Goal: Information Seeking & Learning: Learn about a topic

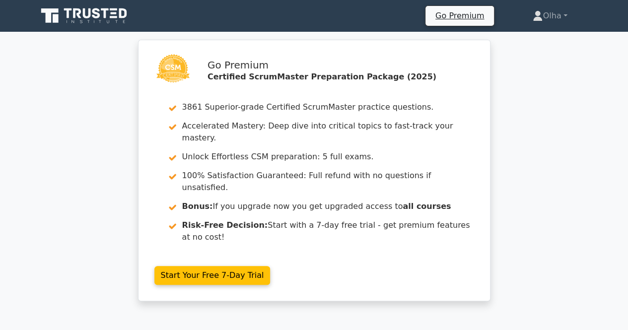
click at [84, 13] on icon at bounding box center [87, 13] width 8 height 10
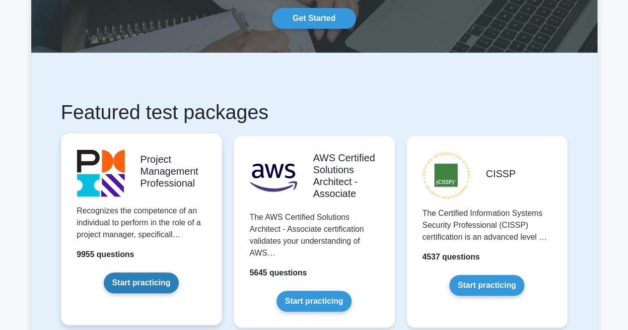
scroll to position [99, 0]
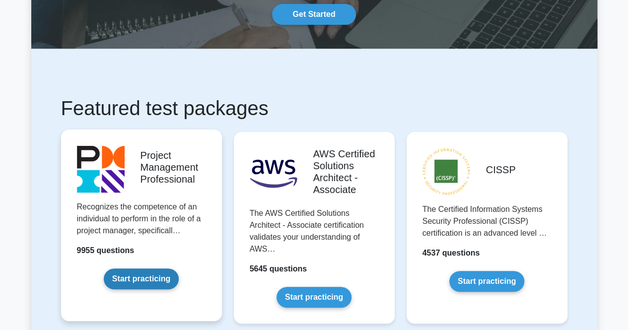
click at [172, 268] on link "Start practicing" at bounding box center [141, 278] width 75 height 21
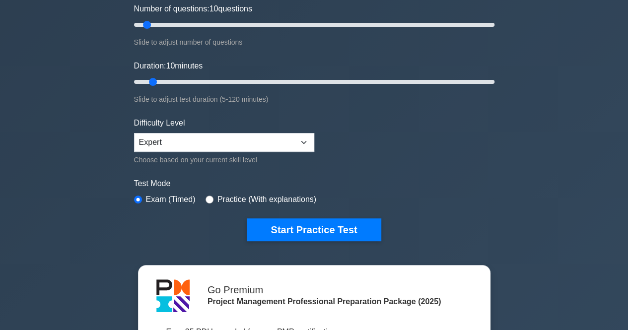
scroll to position [149, 0]
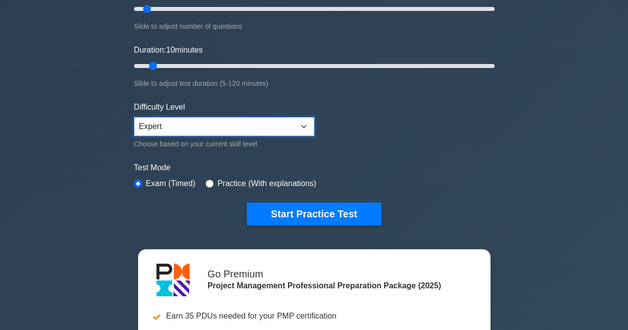
click at [220, 128] on select "Beginner Intermediate Expert" at bounding box center [224, 126] width 180 height 19
select select "intermediate"
click at [134, 117] on select "Beginner Intermediate Expert" at bounding box center [224, 126] width 180 height 19
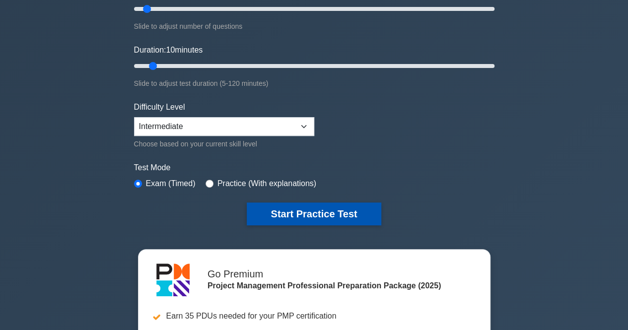
click at [306, 220] on button "Start Practice Test" at bounding box center [314, 213] width 134 height 23
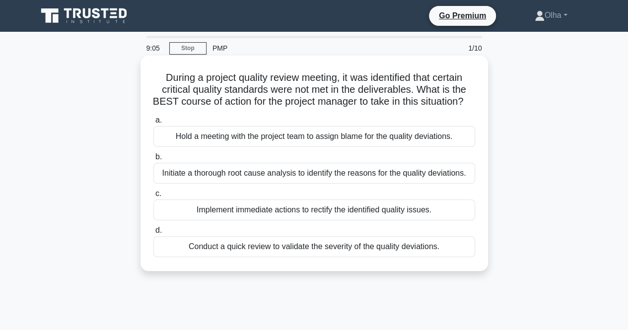
click at [262, 184] on div "Initiate a thorough root cause analysis to identify the reasons for the quality…" at bounding box center [314, 173] width 322 height 21
click at [153, 160] on input "b. Initiate a thorough root cause analysis to identify the reasons for the qual…" at bounding box center [153, 157] width 0 height 6
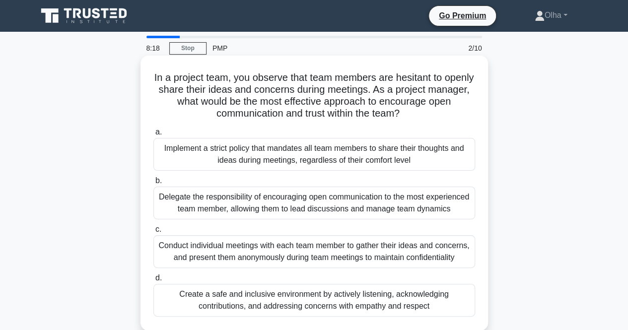
click at [307, 250] on div "Conduct individual meetings with each team member to gather their ideas and con…" at bounding box center [314, 251] width 322 height 33
click at [153, 233] on input "c. Conduct individual meetings with each team member to gather their ideas and …" at bounding box center [153, 229] width 0 height 6
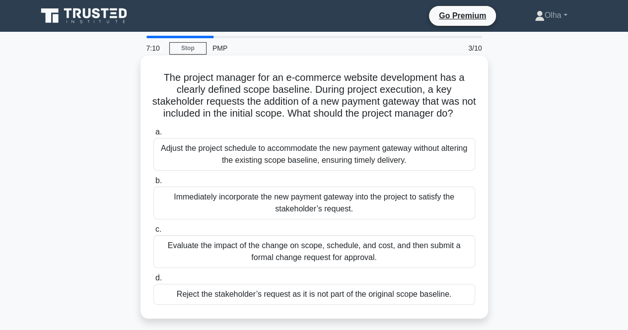
click at [356, 262] on div "Evaluate the impact of the change on scope, schedule, and cost, and then submit…" at bounding box center [314, 251] width 322 height 33
click at [153, 233] on input "c. Evaluate the impact of the change on scope, schedule, and cost, and then sub…" at bounding box center [153, 229] width 0 height 6
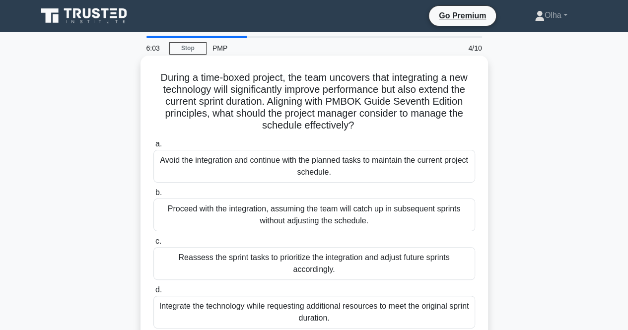
click at [271, 267] on div "Reassess the sprint tasks to prioritize the integration and adjust future sprin…" at bounding box center [314, 263] width 322 height 33
click at [153, 245] on input "c. Reassess the sprint tasks to prioritize the integration and adjust future sp…" at bounding box center [153, 241] width 0 height 6
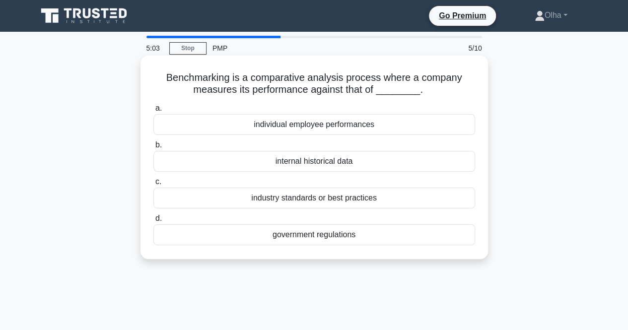
click at [297, 199] on div "industry standards or best practices" at bounding box center [314, 198] width 322 height 21
click at [153, 185] on input "c. industry standards or best practices" at bounding box center [153, 182] width 0 height 6
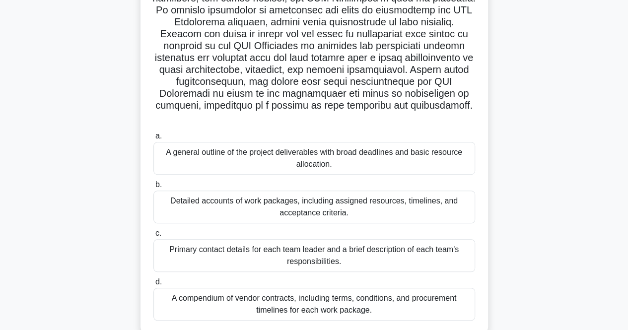
scroll to position [244, 0]
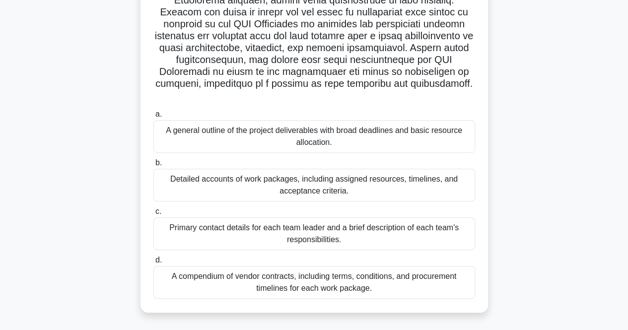
click at [297, 186] on div "Detailed accounts of work packages, including assigned resources, timelines, an…" at bounding box center [314, 185] width 322 height 33
click at [153, 166] on input "b. Detailed accounts of work packages, including assigned resources, timelines,…" at bounding box center [153, 163] width 0 height 6
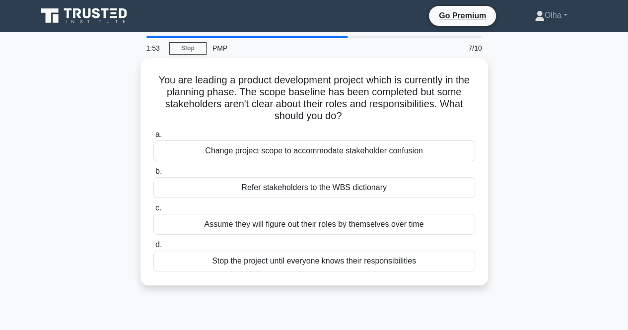
scroll to position [0, 0]
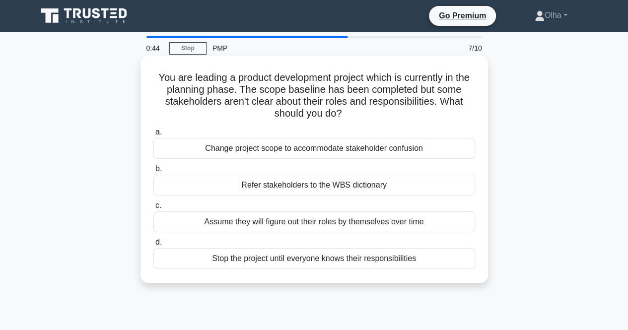
click at [340, 188] on div "Refer stakeholders to the WBS dictionary" at bounding box center [314, 185] width 322 height 21
click at [153, 172] on input "b. Refer stakeholders to the WBS dictionary" at bounding box center [153, 169] width 0 height 6
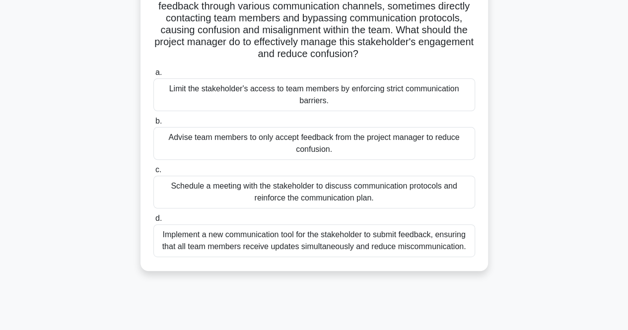
scroll to position [99, 0]
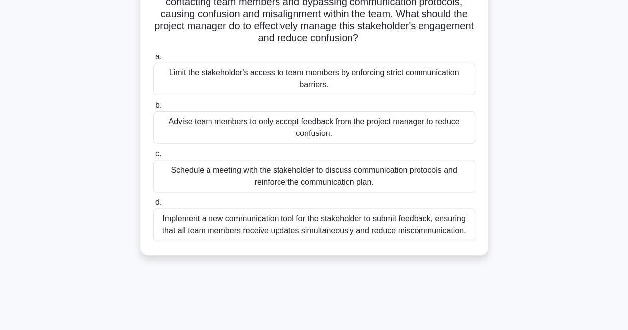
click at [244, 179] on div "Schedule a meeting with the stakeholder to discuss communication protocols and …" at bounding box center [314, 176] width 322 height 33
click at [153, 157] on input "c. Schedule a meeting with the stakeholder to discuss communication protocols a…" at bounding box center [153, 154] width 0 height 6
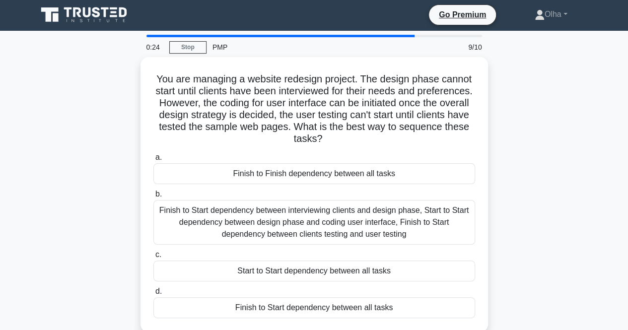
scroll to position [0, 0]
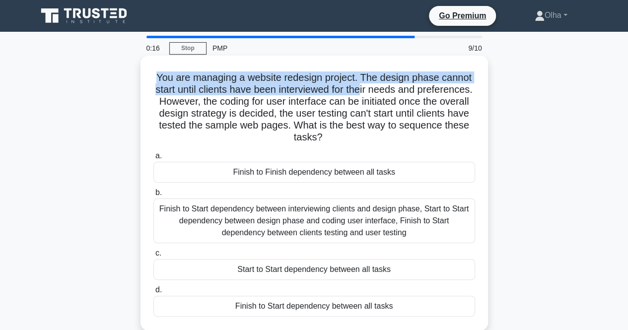
drag, startPoint x: 154, startPoint y: 80, endPoint x: 392, endPoint y: 91, distance: 238.4
click at [392, 91] on h5 "You are managing a website redesign project. The design phase cannot start unti…" at bounding box center [314, 107] width 324 height 72
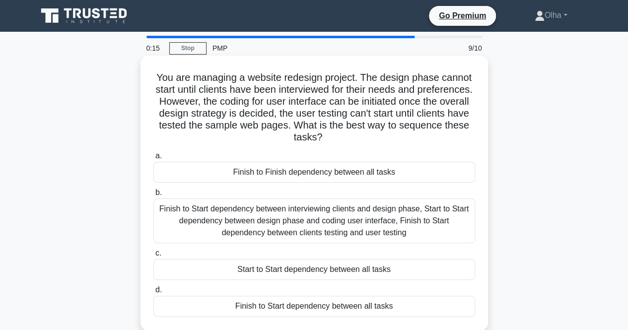
click at [409, 101] on h5 "You are managing a website redesign project. The design phase cannot start unti…" at bounding box center [314, 107] width 324 height 72
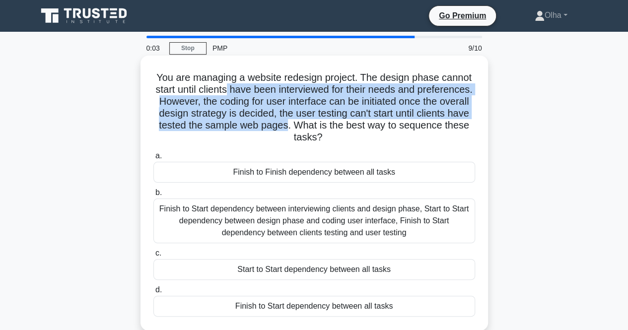
drag, startPoint x: 254, startPoint y: 92, endPoint x: 362, endPoint y: 130, distance: 114.7
click at [362, 130] on h5 "You are managing a website redesign project. The design phase cannot start unti…" at bounding box center [314, 107] width 324 height 72
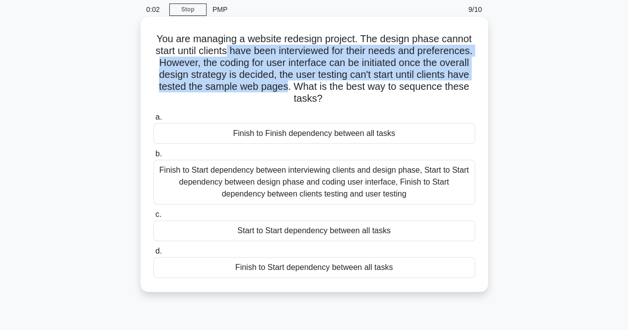
scroll to position [99, 0]
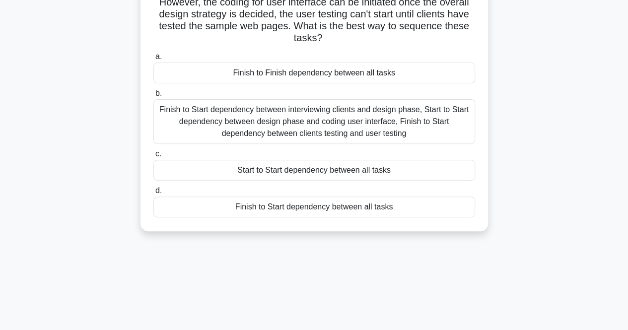
click at [196, 147] on div "a. Finish to Finish dependency between all tasks b. c. d." at bounding box center [313, 134] width 333 height 171
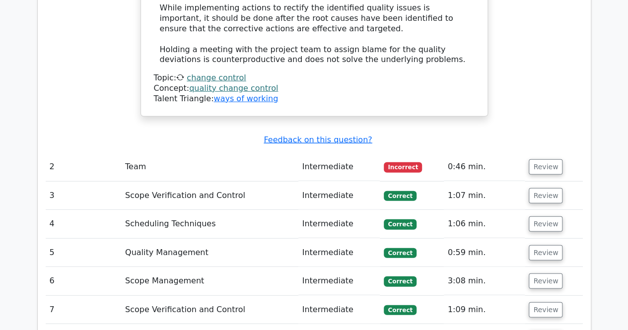
scroll to position [1241, 0]
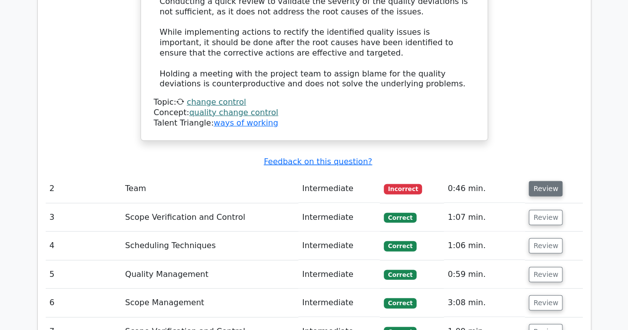
click at [543, 181] on button "Review" at bounding box center [545, 188] width 34 height 15
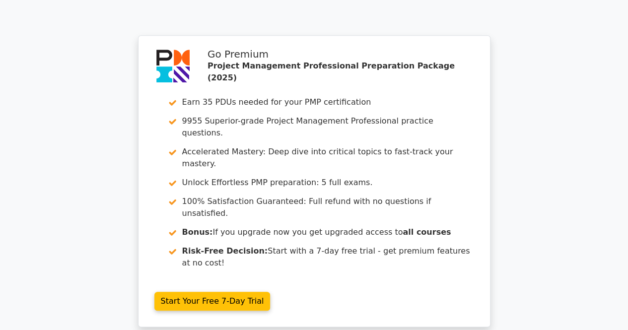
scroll to position [2311, 0]
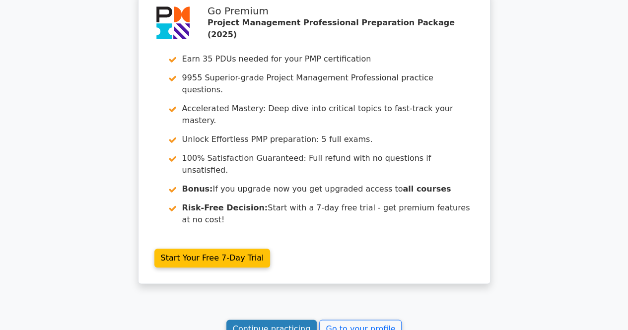
click at [267, 320] on link "Continue practicing" at bounding box center [271, 329] width 91 height 19
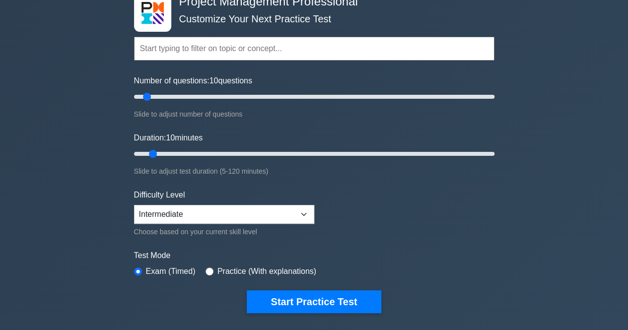
scroll to position [198, 0]
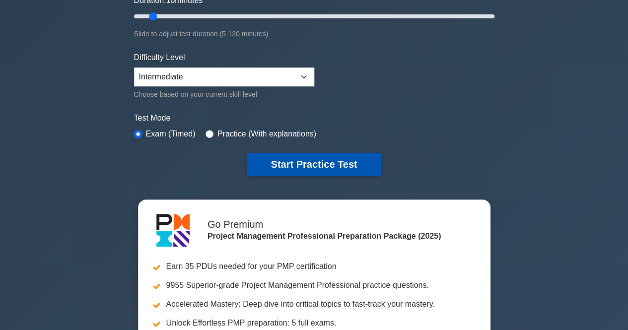
click at [275, 158] on button "Start Practice Test" at bounding box center [314, 164] width 134 height 23
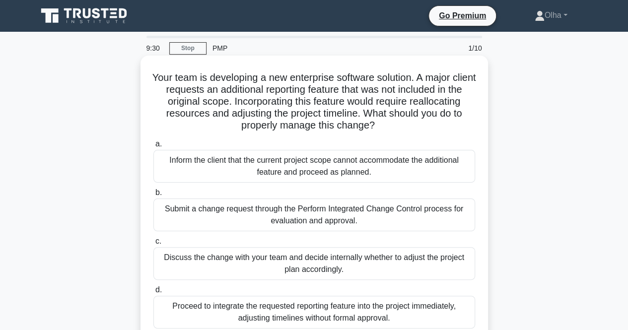
scroll to position [50, 0]
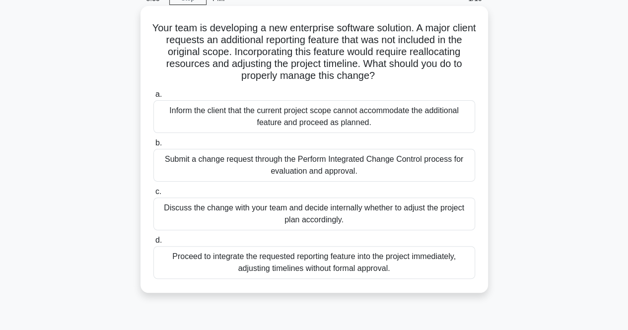
click at [322, 168] on div "Submit a change request through the Perform Integrated Change Control process f…" at bounding box center [314, 165] width 322 height 33
click at [153, 146] on input "b. Submit a change request through the Perform Integrated Change Control proces…" at bounding box center [153, 143] width 0 height 6
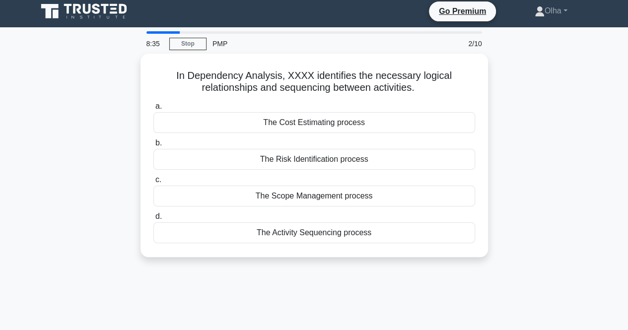
scroll to position [0, 0]
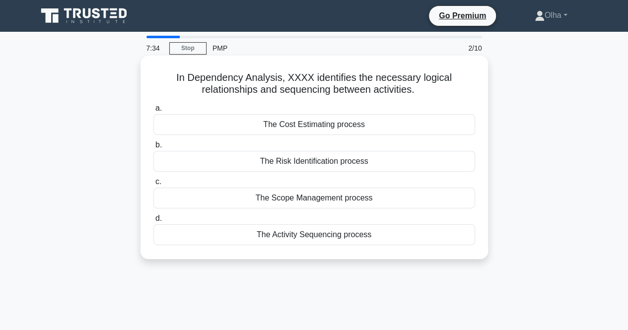
click at [286, 238] on div "The Activity Sequencing process" at bounding box center [314, 234] width 322 height 21
click at [153, 222] on input "d. The Activity Sequencing process" at bounding box center [153, 218] width 0 height 6
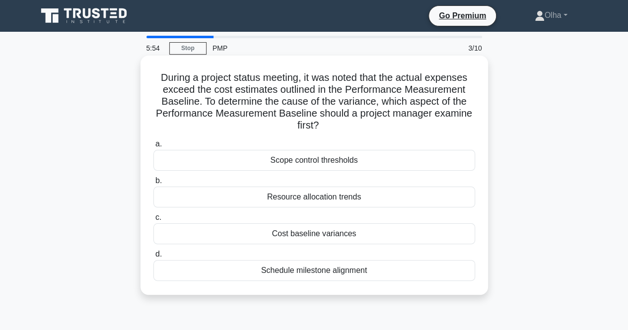
drag, startPoint x: 234, startPoint y: 97, endPoint x: 379, endPoint y: 126, distance: 147.7
click at [379, 126] on h5 "During a project status meeting, it was noted that the actual expenses exceed t…" at bounding box center [314, 101] width 324 height 61
click at [376, 129] on h5 "During a project status meeting, it was noted that the actual expenses exceed t…" at bounding box center [314, 101] width 324 height 61
click at [341, 163] on div "Scope control thresholds" at bounding box center [314, 160] width 322 height 21
click at [153, 147] on input "a. Scope control thresholds" at bounding box center [153, 144] width 0 height 6
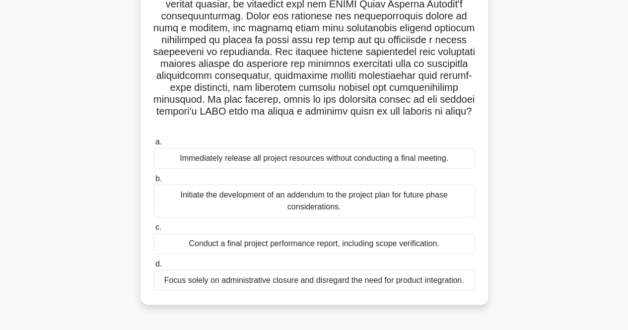
scroll to position [149, 0]
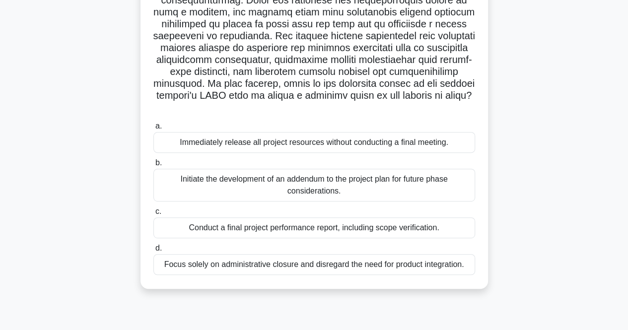
click at [201, 229] on div "Conduct a final project performance report, including scope verification." at bounding box center [314, 227] width 322 height 21
click at [153, 215] on input "c. Conduct a final project performance report, including scope verification." at bounding box center [153, 211] width 0 height 6
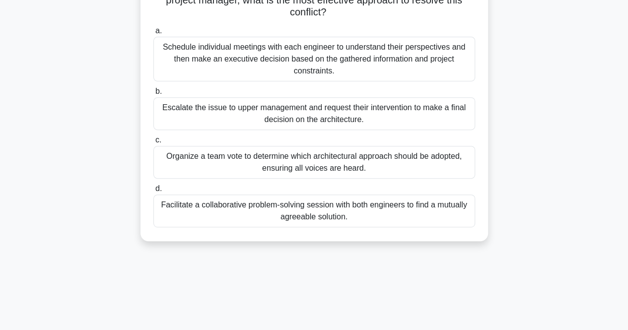
click at [193, 216] on div "Facilitate a collaborative problem-solving session with both engineers to find …" at bounding box center [314, 211] width 322 height 33
click at [153, 192] on input "d. Facilitate a collaborative problem-solving session with both engineers to fi…" at bounding box center [153, 189] width 0 height 6
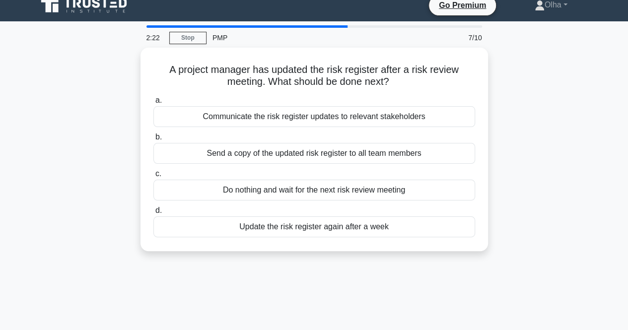
scroll to position [0, 0]
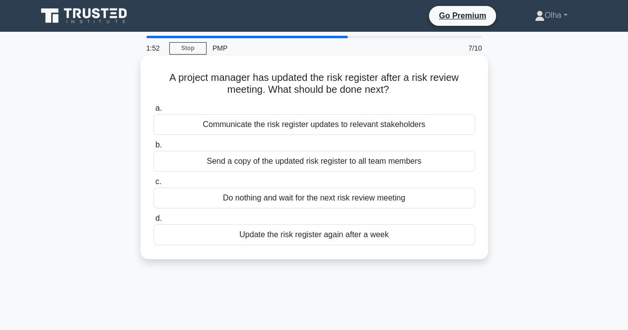
click at [249, 129] on div "Communicate the risk register updates to relevant stakeholders" at bounding box center [314, 124] width 322 height 21
click at [153, 112] on input "a. Communicate the risk register updates to relevant stakeholders" at bounding box center [153, 108] width 0 height 6
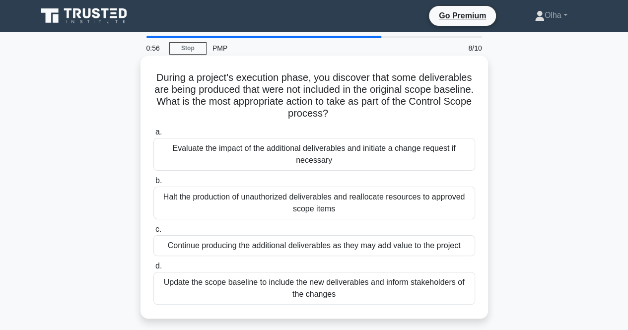
click at [364, 165] on div "Evaluate the impact of the additional deliverables and initiate a change reques…" at bounding box center [314, 154] width 322 height 33
click at [153, 135] on input "a. Evaluate the impact of the additional deliverables and initiate a change req…" at bounding box center [153, 132] width 0 height 6
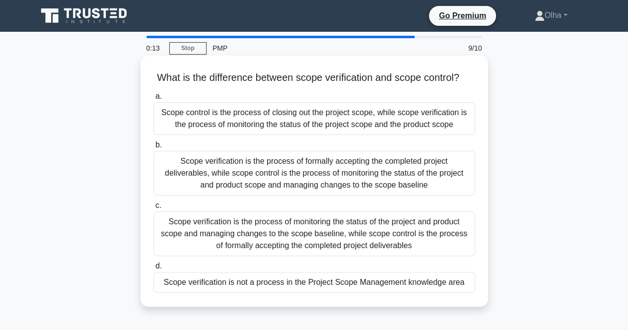
click at [249, 182] on div "Scope verification is the process of formally accepting the completed project d…" at bounding box center [314, 173] width 322 height 45
click at [153, 148] on input "b. Scope verification is the process of formally accepting the completed projec…" at bounding box center [153, 145] width 0 height 6
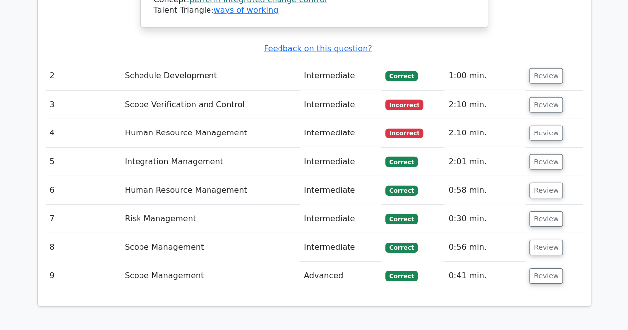
scroll to position [1389, 0]
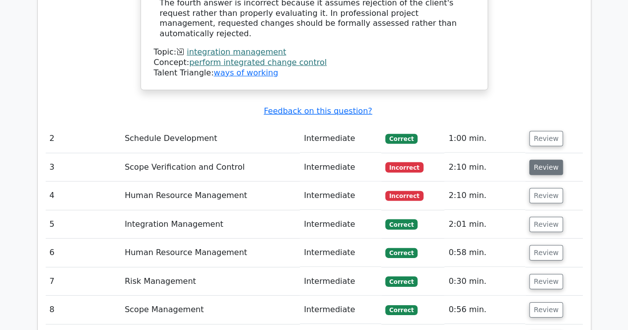
click at [547, 160] on button "Review" at bounding box center [546, 167] width 34 height 15
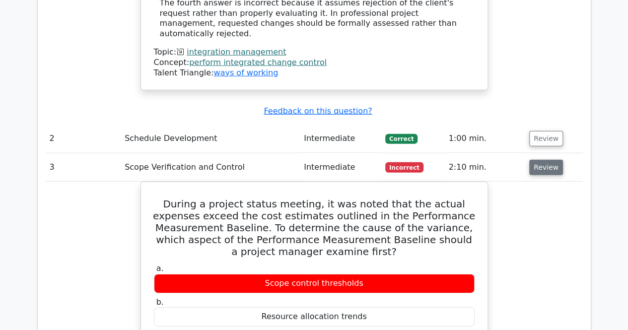
click at [538, 160] on button "Review" at bounding box center [546, 167] width 34 height 15
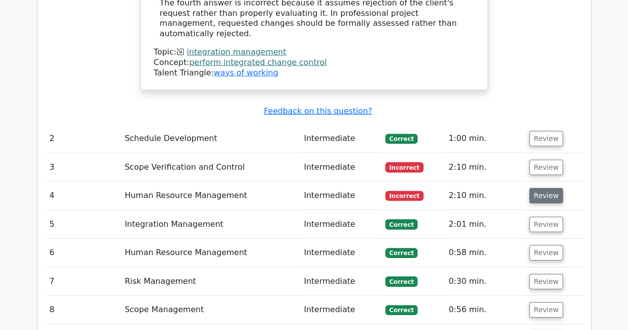
click at [534, 188] on button "Review" at bounding box center [546, 195] width 34 height 15
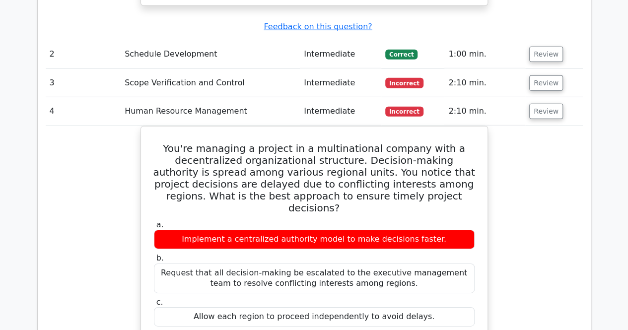
scroll to position [1489, 0]
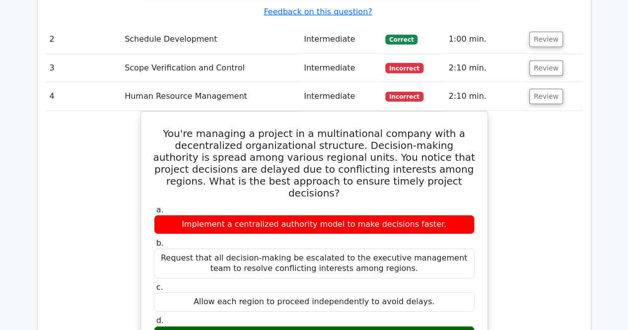
click at [556, 111] on div "You're managing a project in a multinational company with a decentralized organ…" at bounding box center [314, 334] width 537 height 447
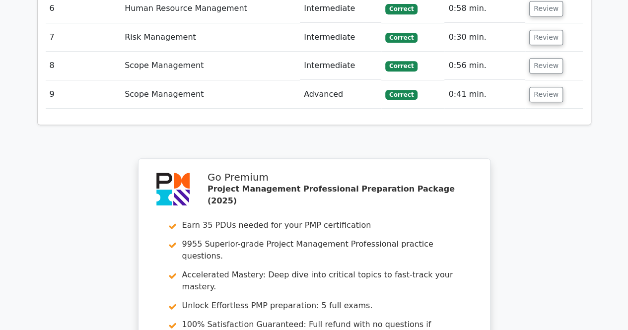
scroll to position [2233, 0]
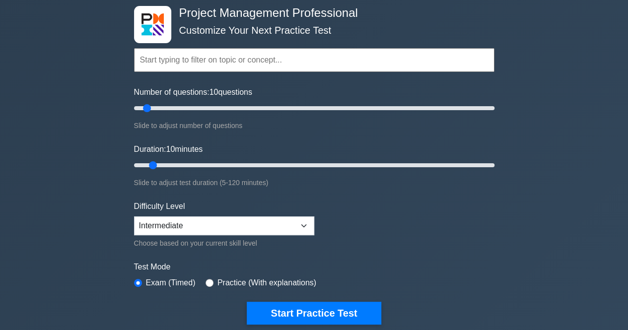
scroll to position [198, 0]
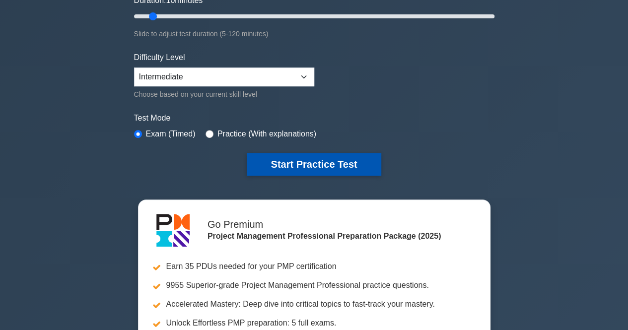
click at [267, 167] on button "Start Practice Test" at bounding box center [314, 164] width 134 height 23
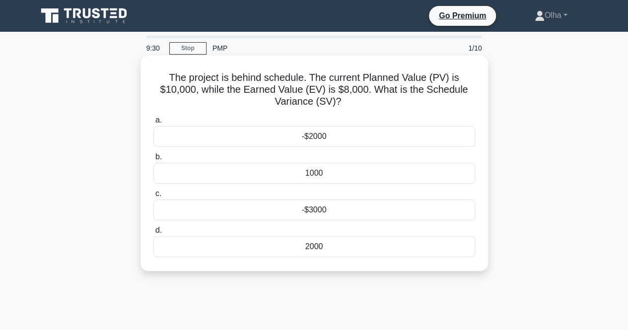
click at [293, 137] on div "-$2000" at bounding box center [314, 136] width 322 height 21
click at [153, 124] on input "a. -$2000" at bounding box center [153, 120] width 0 height 6
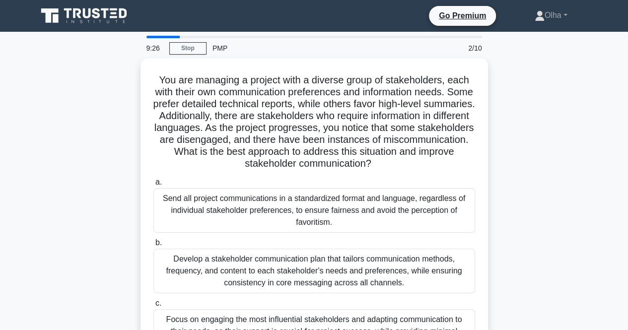
click at [598, 152] on main "9:26 Stop PMP 2/10 You are managing a project with a diverse group of stakehold…" at bounding box center [314, 284] width 628 height 504
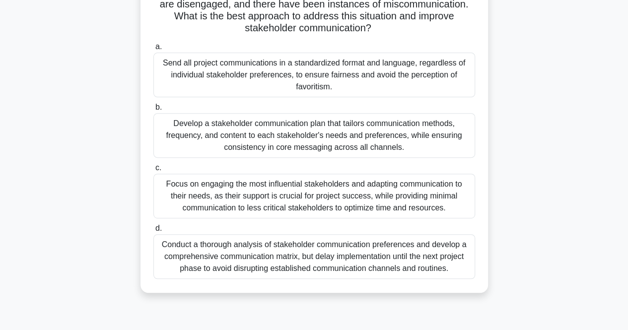
scroll to position [149, 0]
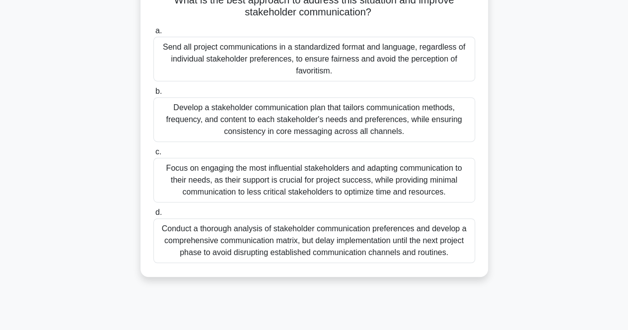
click at [218, 122] on div "Develop a stakeholder communication plan that tailors communication methods, fr…" at bounding box center [314, 119] width 322 height 45
click at [153, 95] on input "b. Develop a stakeholder communication plan that tailors communication methods,…" at bounding box center [153, 91] width 0 height 6
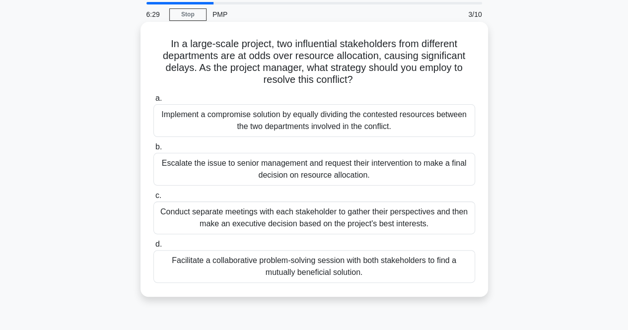
scroll to position [50, 0]
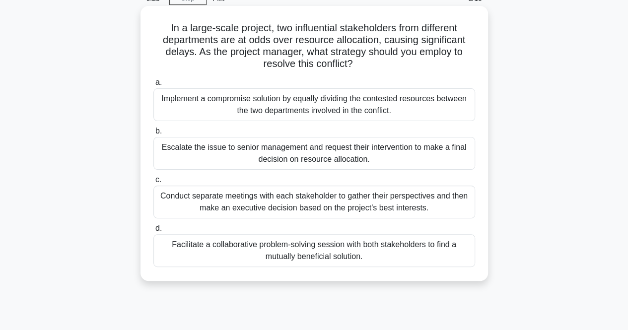
click at [219, 255] on div "Facilitate a collaborative problem-solving session with both stakeholders to fi…" at bounding box center [314, 250] width 322 height 33
click at [153, 232] on input "d. Facilitate a collaborative problem-solving session with both stakeholders to…" at bounding box center [153, 228] width 0 height 6
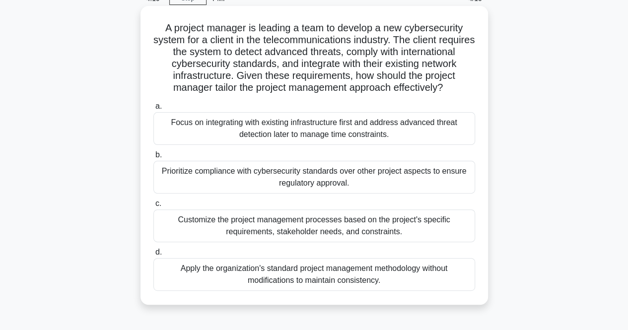
click at [377, 190] on div "Prioritize compliance with cybersecurity standards over other project aspects t…" at bounding box center [314, 177] width 322 height 33
click at [153, 158] on input "b. Prioritize compliance with cybersecurity standards over other project aspect…" at bounding box center [153, 155] width 0 height 6
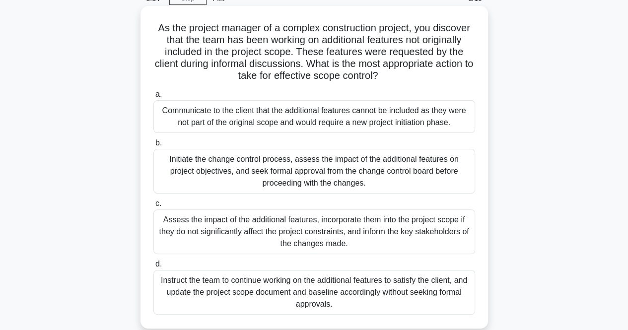
click at [240, 175] on div "Initiate the change control process, assess the impact of the additional featur…" at bounding box center [314, 171] width 322 height 45
click at [153, 146] on input "b. Initiate the change control process, assess the impact of the additional fea…" at bounding box center [153, 143] width 0 height 6
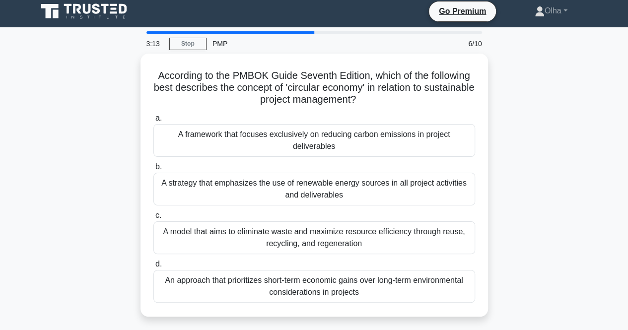
scroll to position [0, 0]
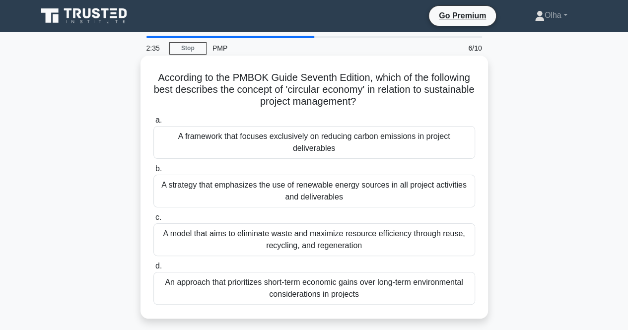
click at [199, 234] on div "A model that aims to eliminate waste and maximize resource efficiency through r…" at bounding box center [314, 239] width 322 height 33
click at [153, 221] on input "c. A model that aims to eliminate waste and maximize resource efficiency throug…" at bounding box center [153, 217] width 0 height 6
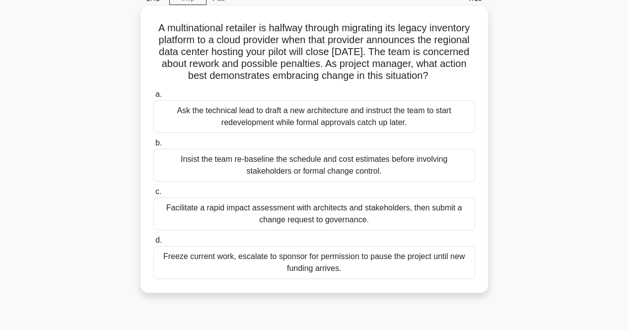
scroll to position [99, 0]
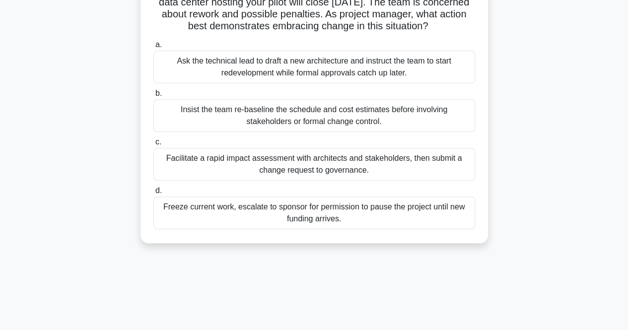
click at [222, 177] on div "Facilitate a rapid impact assessment with architects and stakeholders, then sub…" at bounding box center [314, 164] width 322 height 33
click at [153, 145] on input "c. Facilitate a rapid impact assessment with architects and stakeholders, then …" at bounding box center [153, 142] width 0 height 6
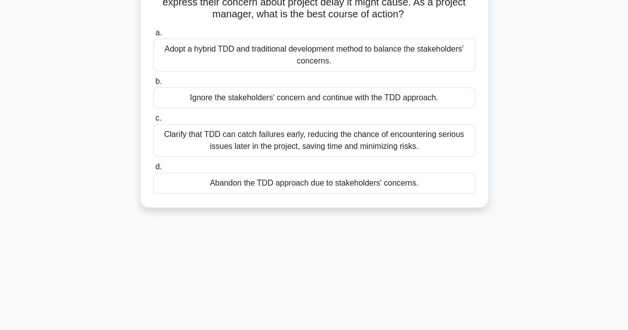
click at [209, 142] on div "Clarify that TDD can catch failures early, reducing the chance of encountering …" at bounding box center [314, 140] width 322 height 33
click at [153, 122] on input "c. Clarify that TDD can catch failures early, reducing the chance of encounteri…" at bounding box center [153, 118] width 0 height 6
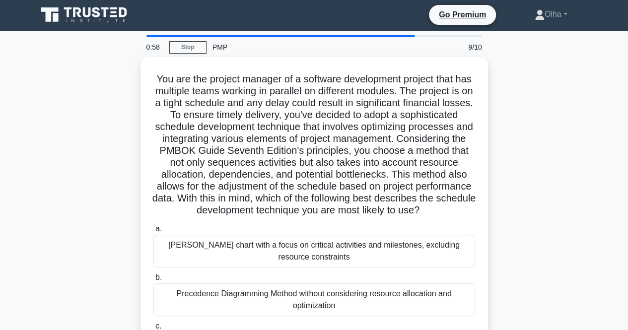
scroll to position [0, 0]
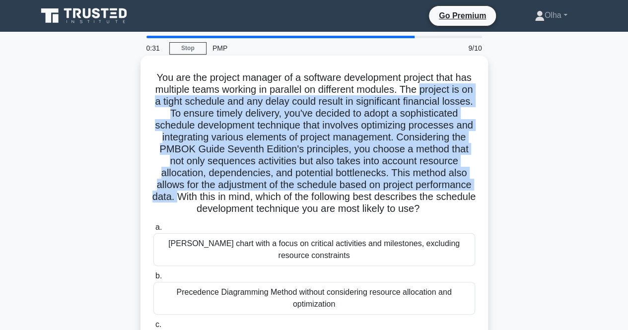
drag, startPoint x: 158, startPoint y: 105, endPoint x: 256, endPoint y: 198, distance: 135.8
click at [256, 198] on h5 "You are the project manager of a software development project that has multiple…" at bounding box center [314, 143] width 324 height 144
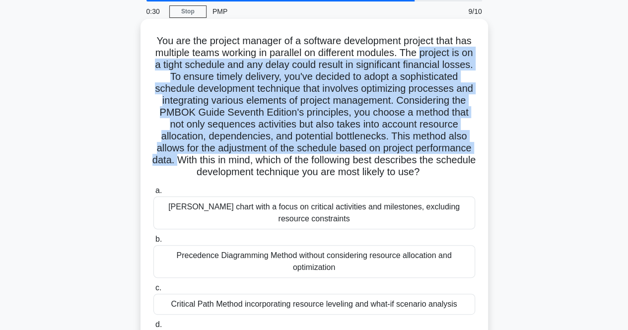
scroll to position [99, 0]
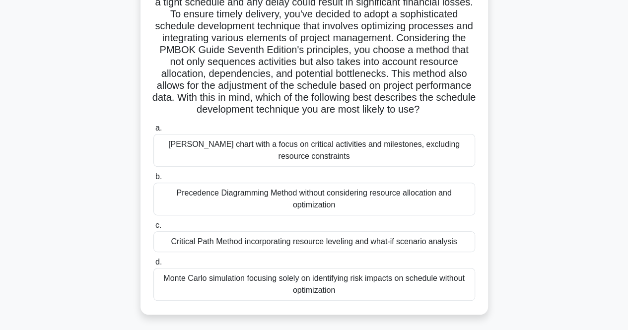
click at [269, 116] on h5 "You are the project manager of a software development project that has multiple…" at bounding box center [314, 44] width 324 height 144
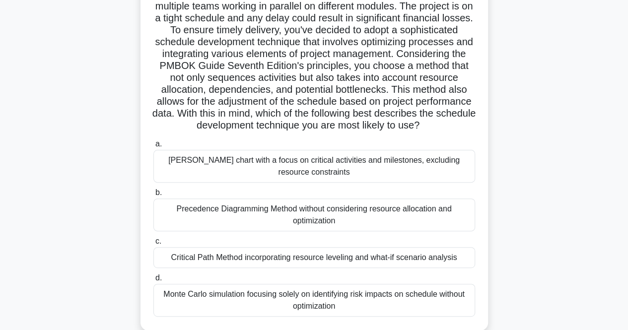
scroll to position [149, 0]
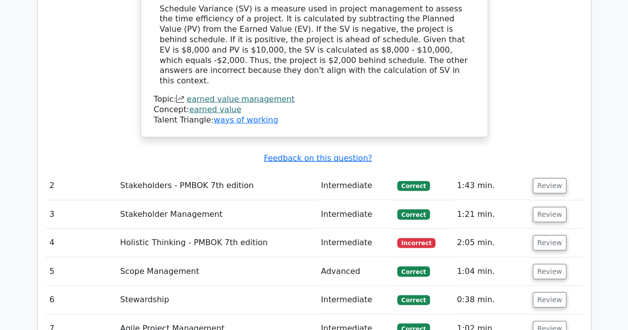
scroll to position [1191, 0]
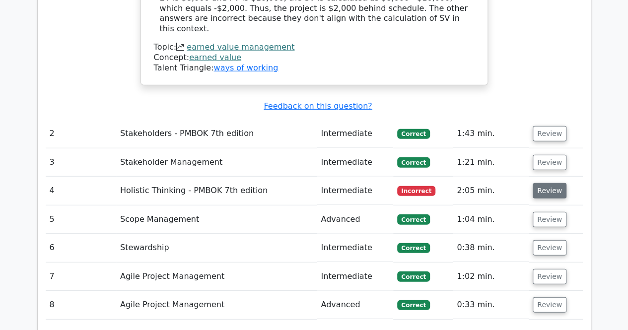
click at [552, 183] on button "Review" at bounding box center [549, 190] width 34 height 15
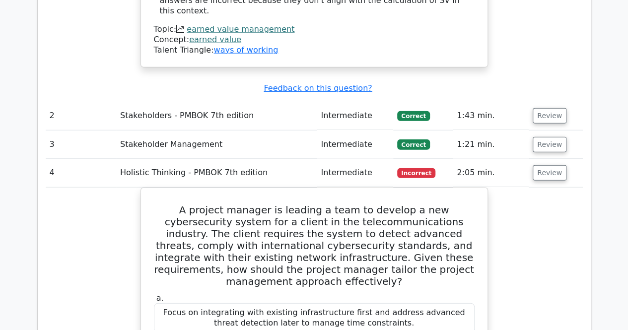
scroll to position [1241, 0]
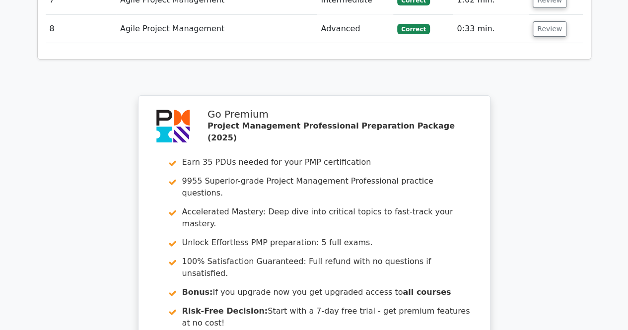
scroll to position [2129, 0]
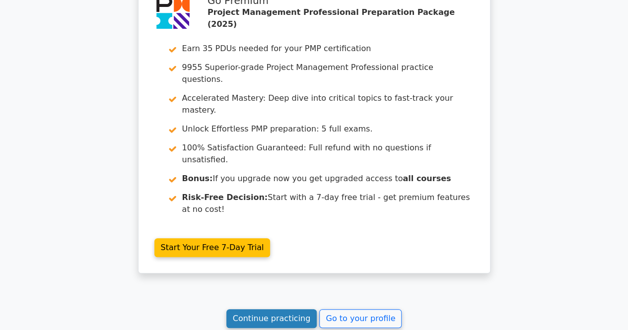
click at [247, 309] on link "Continue practicing" at bounding box center [271, 318] width 91 height 19
